Goal: Transaction & Acquisition: Purchase product/service

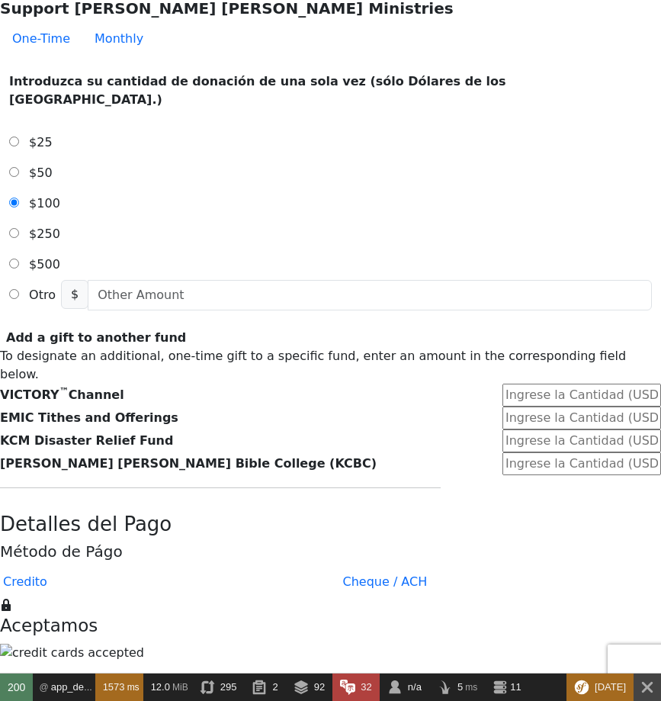
click at [72, 173] on form "Ya tiene una cuenta? Inciar Cession para dar más rápido. No tiene una cuenta? C…" at bounding box center [330, 585] width 661 height 2104
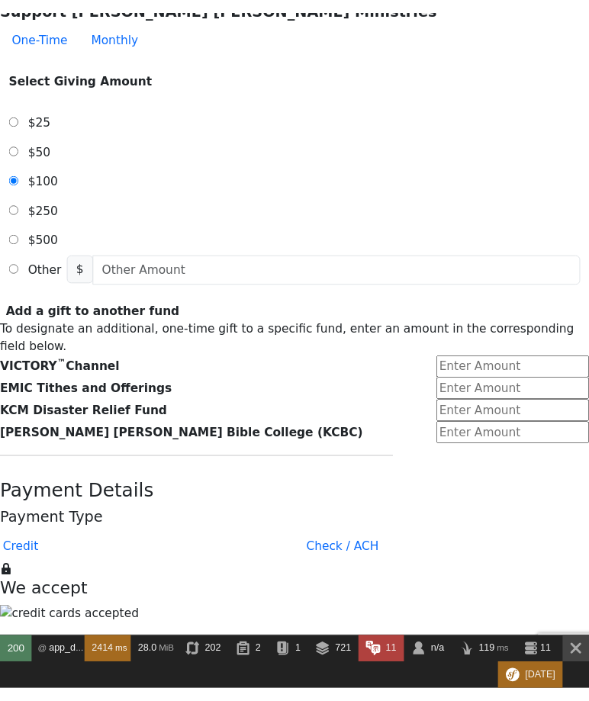
scroll to position [548, 0]
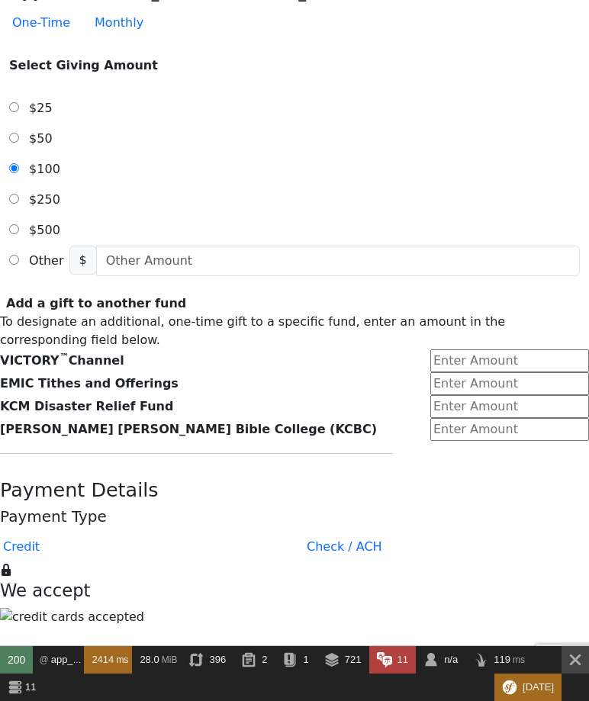
click at [531, 234] on form "Already have an account? Sign in for faster giving. Don't have an account? Crea…" at bounding box center [294, 571] width 589 height 2062
click at [328, 531] on button "Check / ACH" at bounding box center [344, 546] width 100 height 30
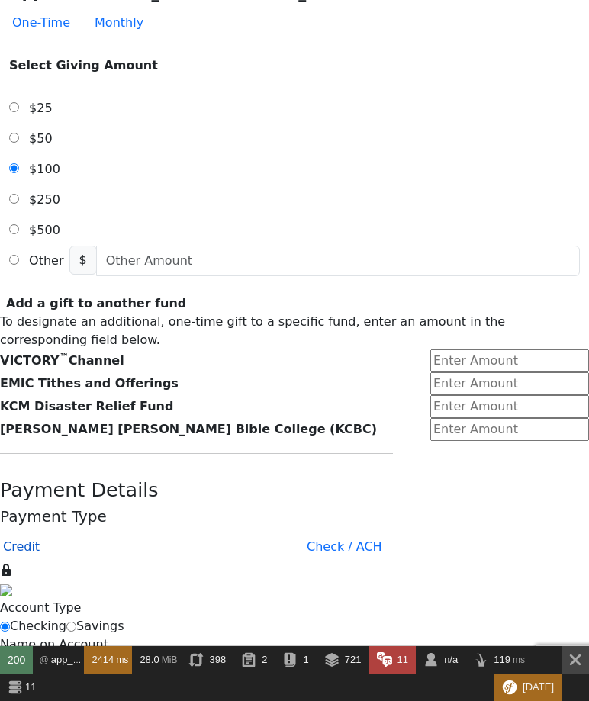
click at [52, 531] on button "Credit" at bounding box center [21, 546] width 61 height 30
